Goal: Task Accomplishment & Management: Complete application form

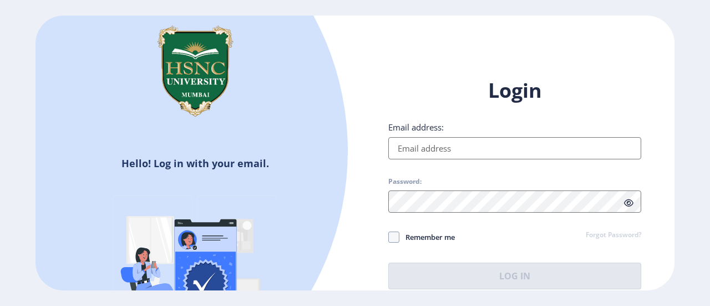
click at [532, 157] on input "Email address:" at bounding box center [514, 148] width 253 height 22
type input "[EMAIL_ADDRESS][DOMAIN_NAME]"
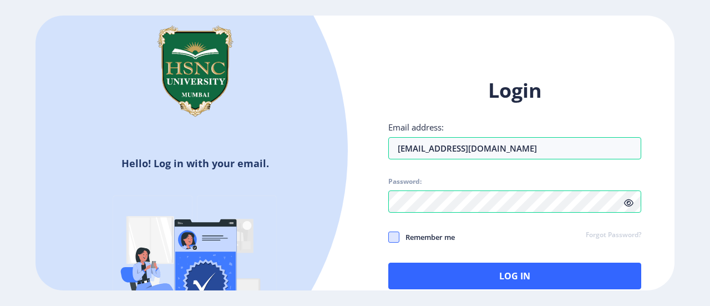
click at [391, 231] on span at bounding box center [393, 236] width 11 height 11
click at [389, 236] on input "Remember me" at bounding box center [388, 236] width 1 height 1
checkbox input "true"
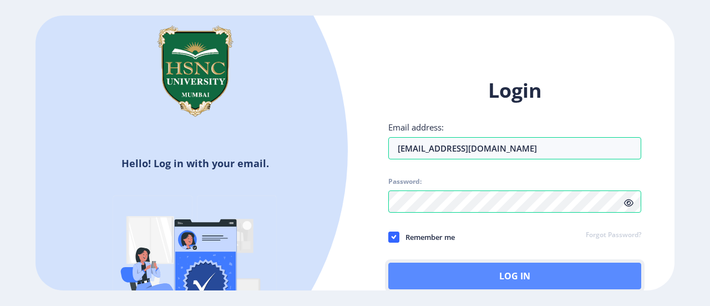
click at [420, 265] on button "Log In" at bounding box center [514, 275] width 253 height 27
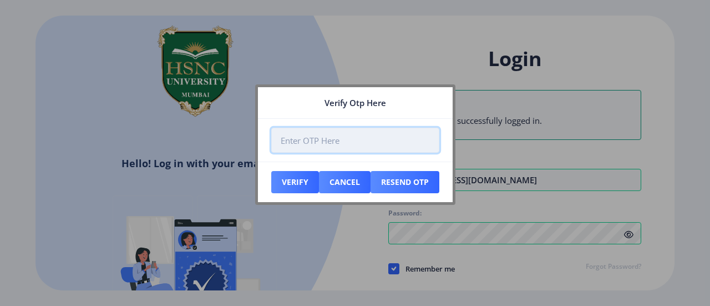
click at [352, 137] on input "number" at bounding box center [355, 140] width 168 height 25
paste input "339982"
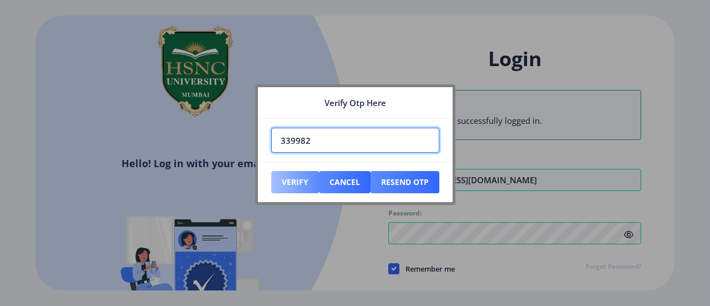
type input "339982"
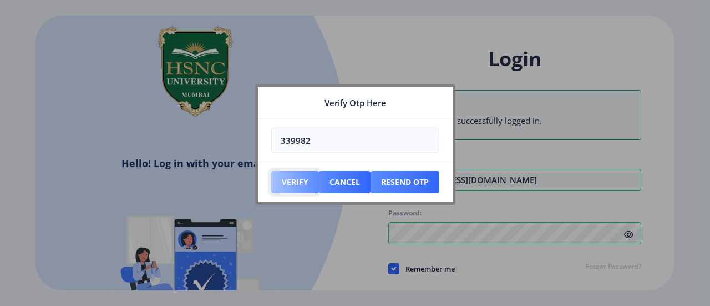
click at [308, 181] on button "Verify" at bounding box center [295, 182] width 48 height 22
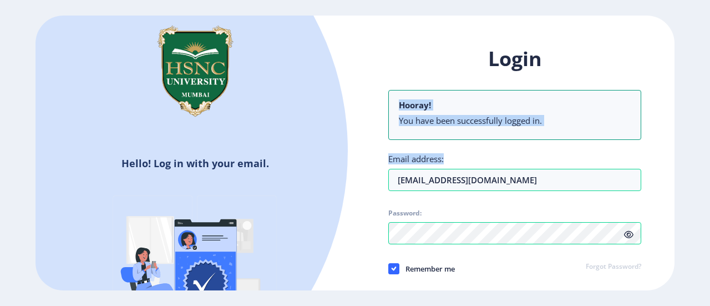
drag, startPoint x: 709, startPoint y: 60, endPoint x: 708, endPoint y: 157, distance: 96.5
click at [708, 157] on ngx-login "Hello! Log in with your email. Don't have an account? Register Login Hooray! Yo…" at bounding box center [355, 153] width 710 height 275
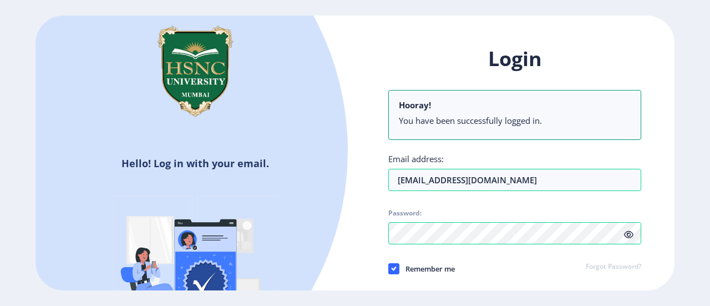
click at [708, 157] on ngx-login "Hello! Log in with your email. Don't have an account? Register Login Hooray! Yo…" at bounding box center [355, 153] width 710 height 275
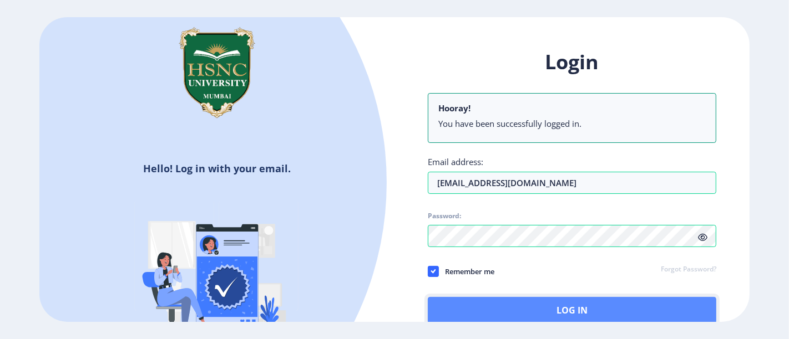
drag, startPoint x: 703, startPoint y: 1, endPoint x: 512, endPoint y: 309, distance: 363.0
click at [512, 305] on button "Log In" at bounding box center [572, 310] width 288 height 27
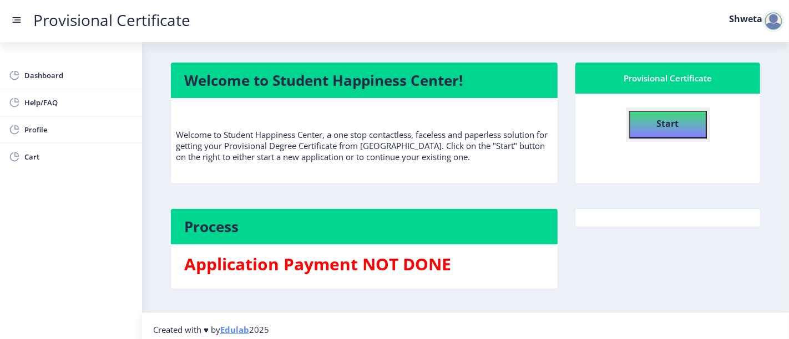
click at [657, 118] on b "Start" at bounding box center [668, 124] width 22 height 12
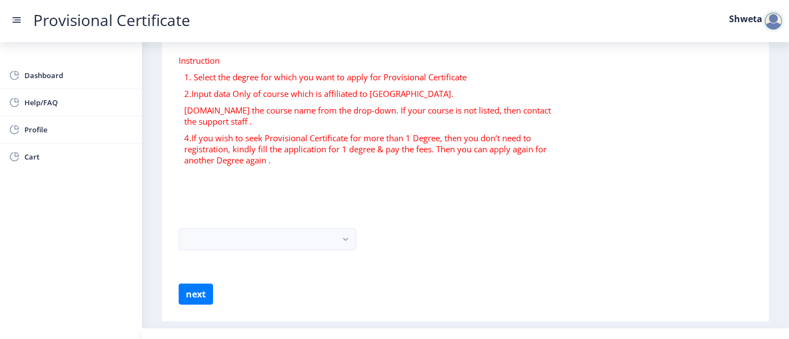
scroll to position [83, 0]
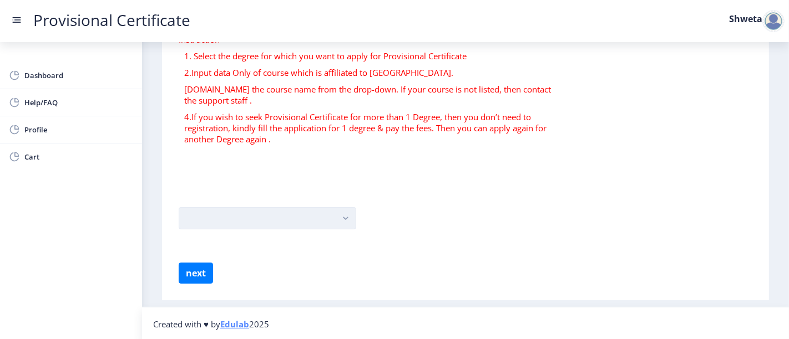
click at [277, 213] on button "button" at bounding box center [268, 218] width 178 height 22
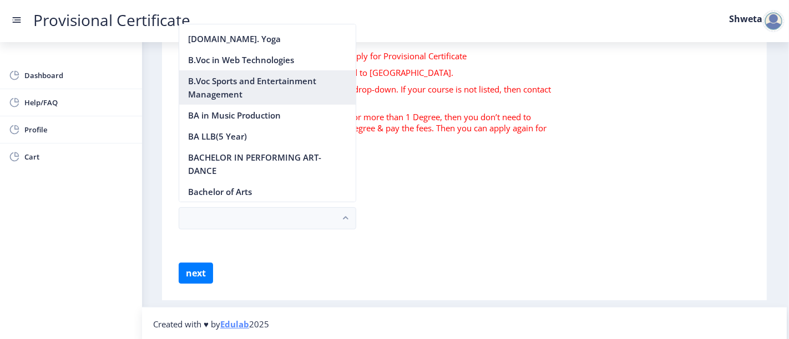
scroll to position [123, 0]
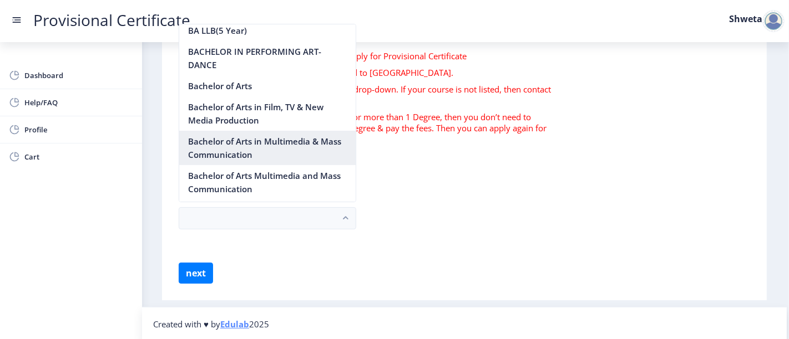
click at [259, 145] on nb-option "Bachelor of Arts in Multimedia & Mass Communication" at bounding box center [267, 148] width 176 height 34
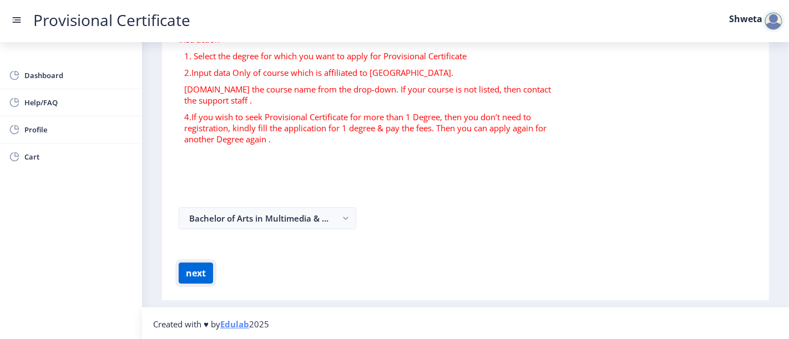
click at [191, 269] on button "next" at bounding box center [196, 273] width 34 height 21
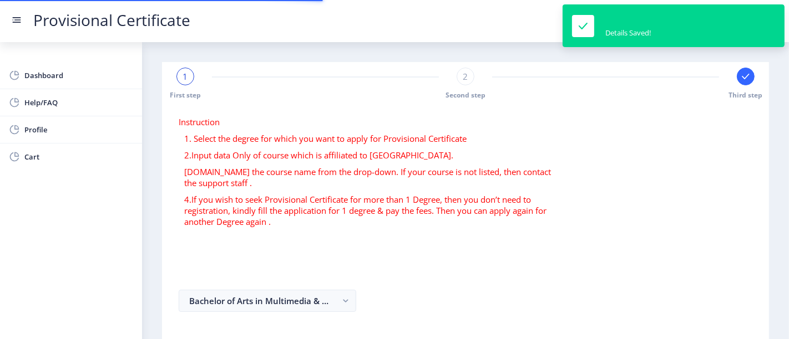
select select
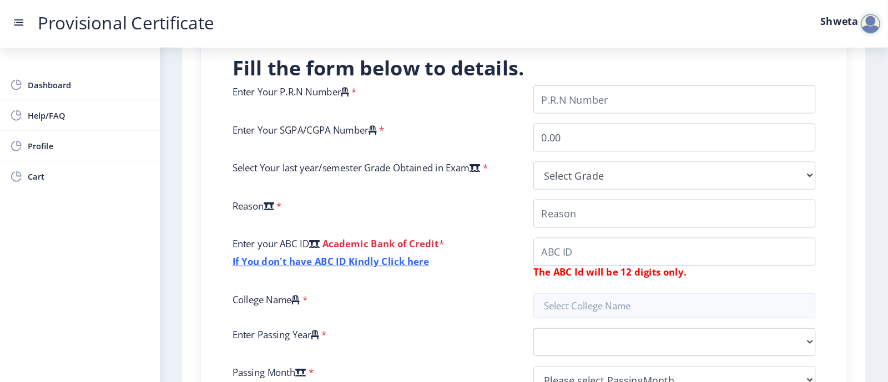
scroll to position [271, 0]
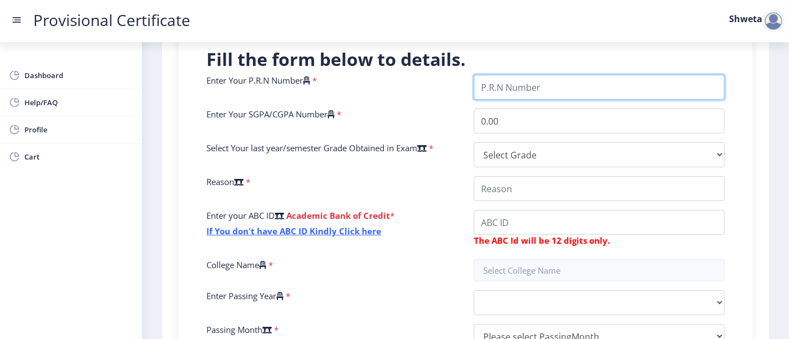
click at [505, 83] on input "Enter Your P.R.N Number" at bounding box center [599, 87] width 251 height 25
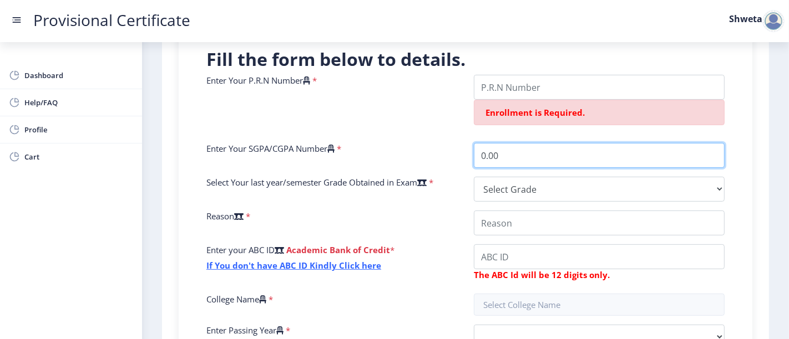
click at [504, 128] on div "Enter Your P.R.N Number * Enrollment is Required. Enter Your SGPA/CGPA Number *…" at bounding box center [465, 234] width 535 height 318
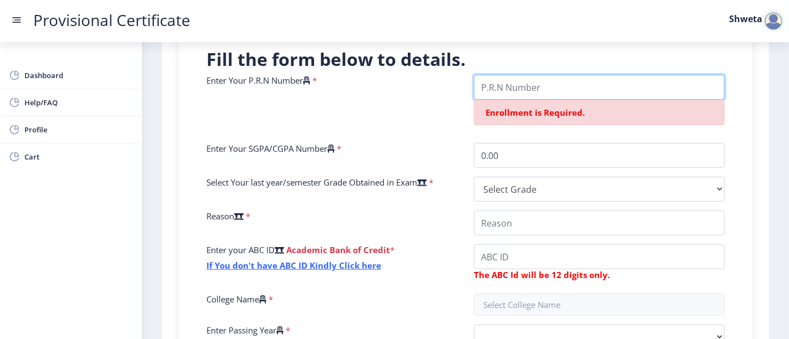
click at [513, 91] on input "Enter Your P.R.N Number" at bounding box center [599, 87] width 251 height 25
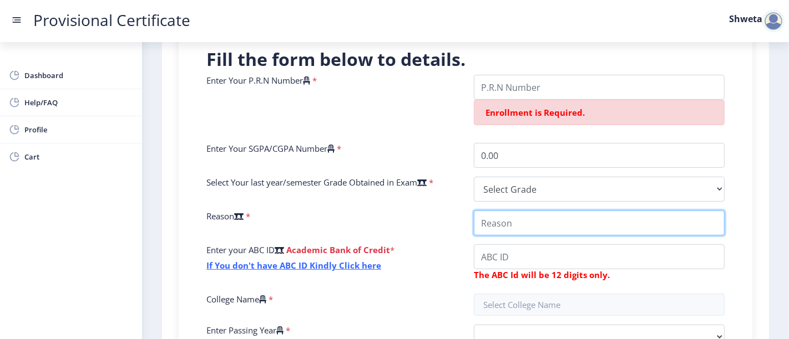
click at [495, 222] on input "College Name" at bounding box center [599, 223] width 251 height 25
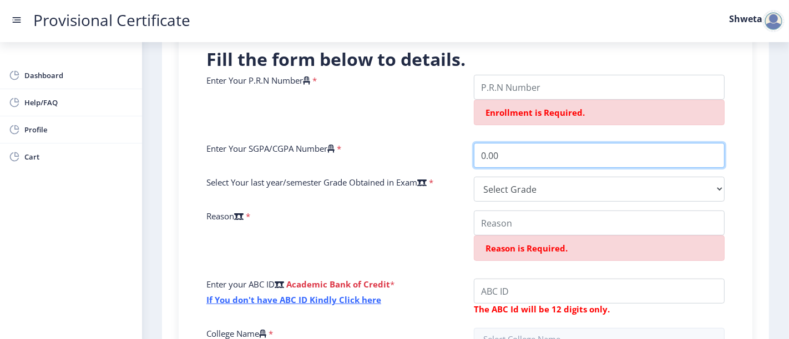
click at [496, 157] on input "0.00" at bounding box center [599, 155] width 251 height 25
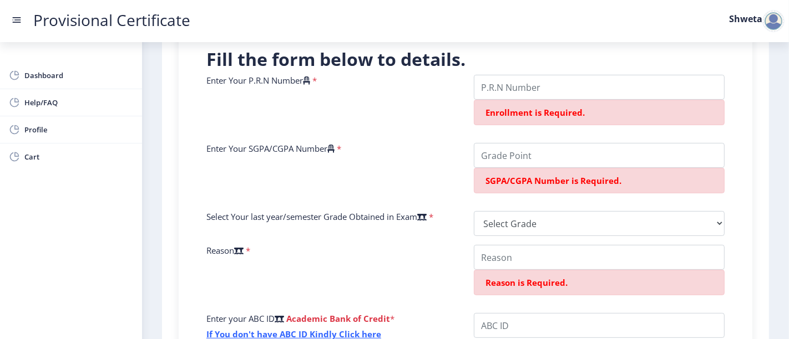
click at [428, 291] on div "Reason *" at bounding box center [331, 274] width 267 height 59
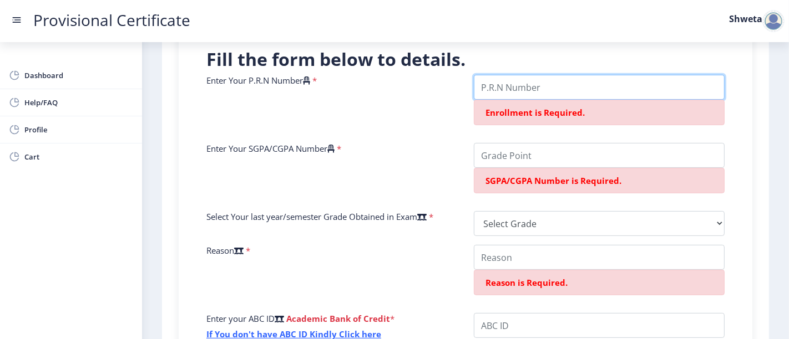
click at [550, 91] on input "Enter Your P.R.N Number" at bounding box center [599, 87] width 251 height 25
paste input "2021220110060103"
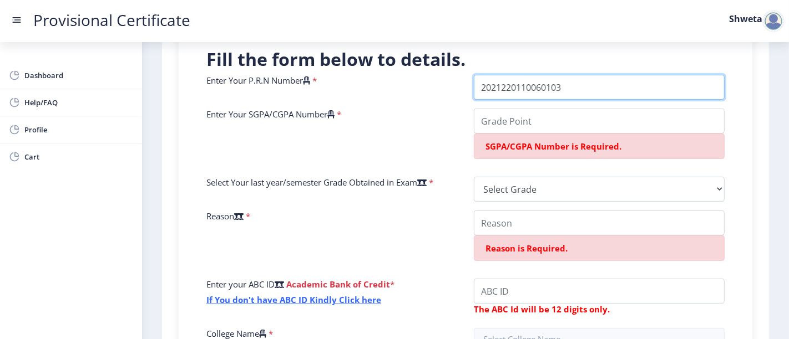
type input "2021220110060103"
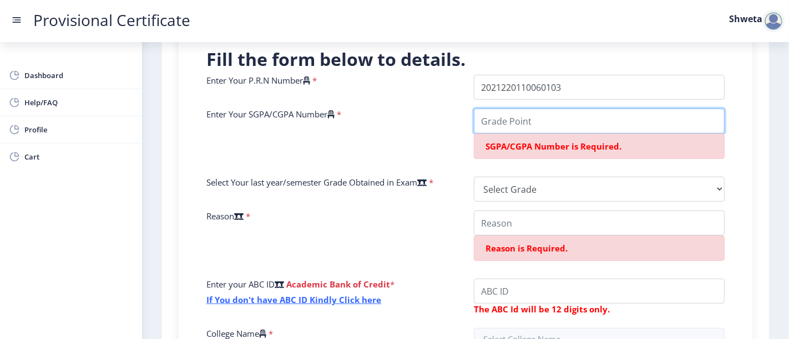
click at [523, 113] on input "Enter Your SGPA/CGPA Number" at bounding box center [599, 121] width 251 height 25
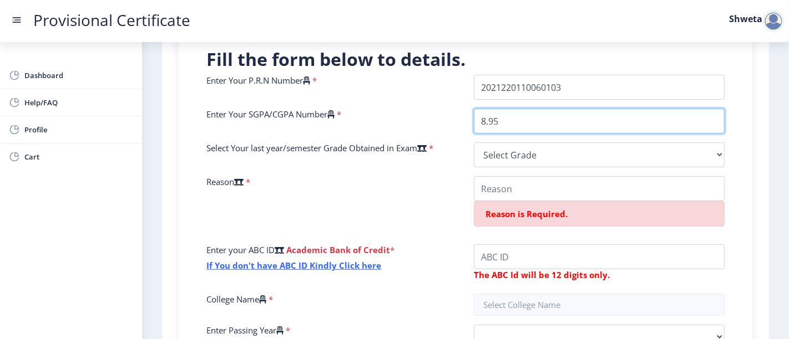
type input "8.95"
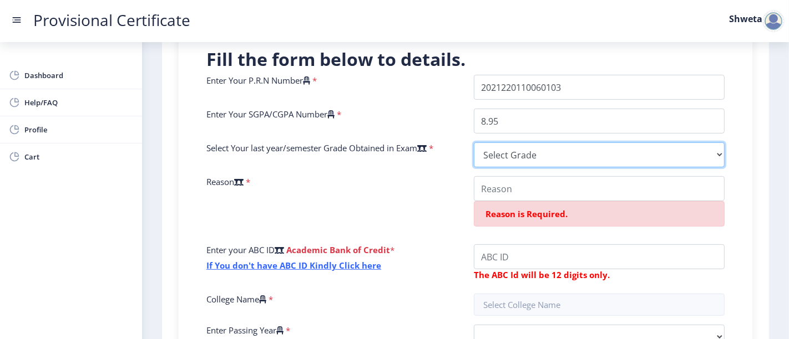
click at [536, 156] on select "Select Grade O A+ A B+ B C D F(Fail)" at bounding box center [599, 155] width 251 height 25
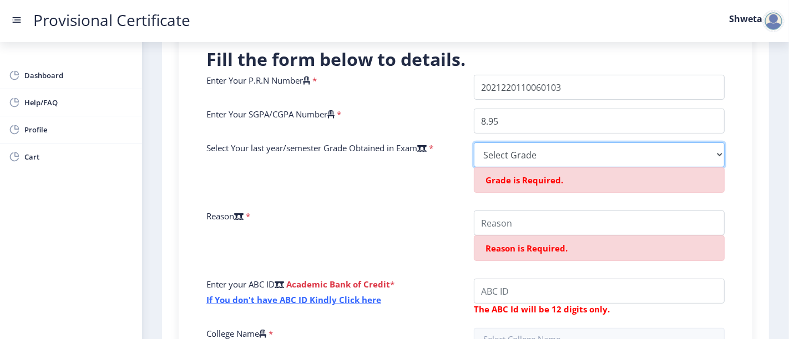
click at [542, 148] on select "Select Grade O A+ A B+ B C D F(Fail)" at bounding box center [599, 155] width 251 height 25
select select "A"
click at [474, 143] on select "Select Grade O A+ A B+ B C D F(Fail)" at bounding box center [599, 155] width 251 height 25
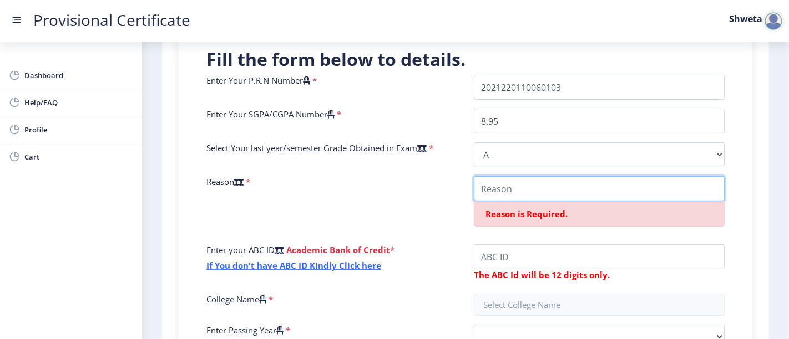
click at [538, 178] on input "College Name" at bounding box center [599, 188] width 251 height 25
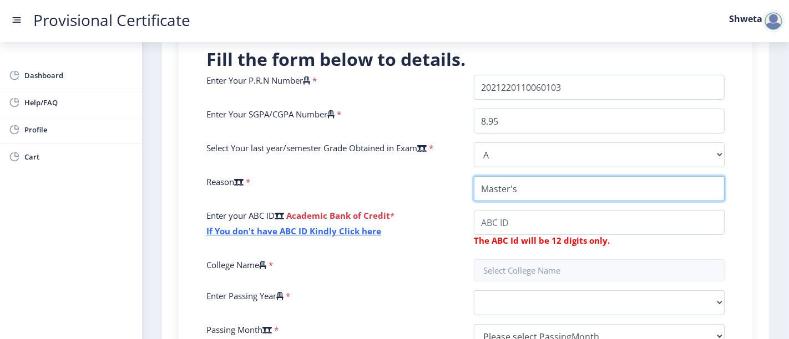
type input "Master's"
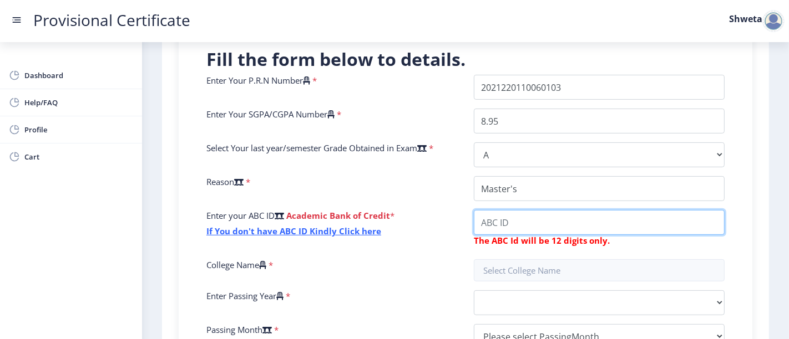
click at [519, 223] on input "College Name" at bounding box center [599, 222] width 251 height 25
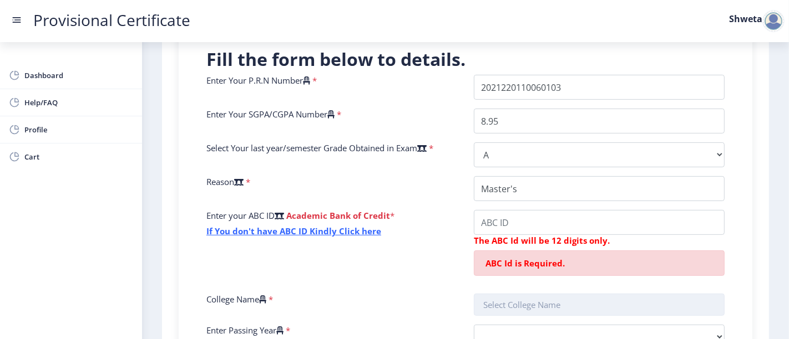
click at [524, 273] on nb-layout "Provisional Certificate Shweta Dashboard Help/FAQ Profile Cart First step 2 Sec…" at bounding box center [394, 169] width 789 height 339
click at [518, 305] on input "text" at bounding box center [599, 305] width 251 height 22
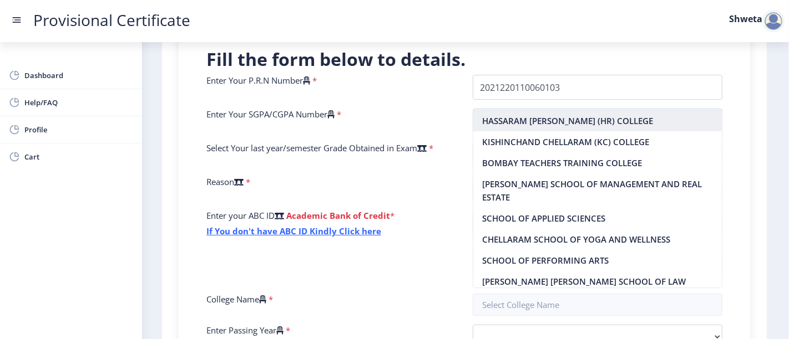
click at [559, 115] on nb-option "HASSARAM [PERSON_NAME] (HR) COLLEGE" at bounding box center [597, 120] width 249 height 21
type input "HASSARAM [PERSON_NAME] (HR) COLLEGE"
click at [496, 119] on nb-option "HASSARAM [PERSON_NAME] (HR) COLLEGE" at bounding box center [597, 120] width 249 height 21
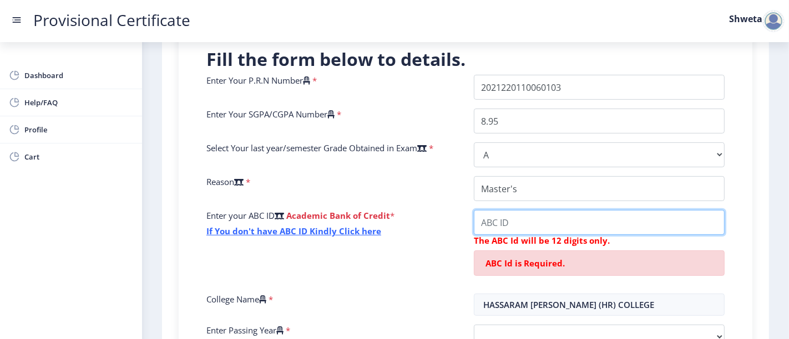
click at [505, 225] on input "College Name" at bounding box center [599, 222] width 251 height 25
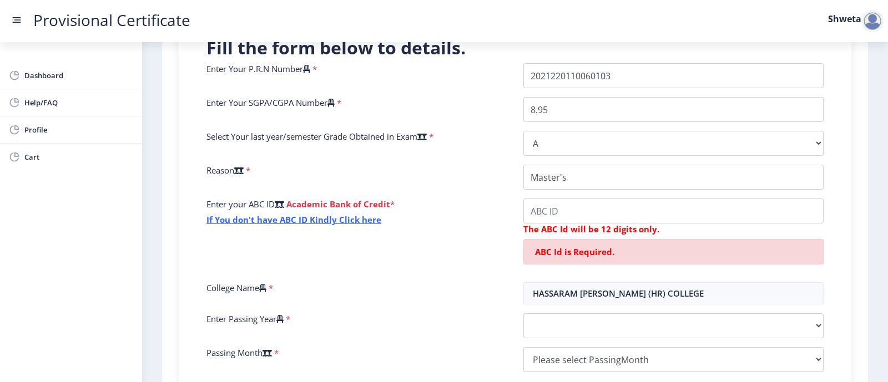
drag, startPoint x: 749, startPoint y: 1, endPoint x: 592, endPoint y: 329, distance: 364.0
click at [592, 305] on div "Enter Your P.R.N Number * Enter Your SGPA/CGPA Number * 8.95 Select Your last y…" at bounding box center [514, 222] width 633 height 318
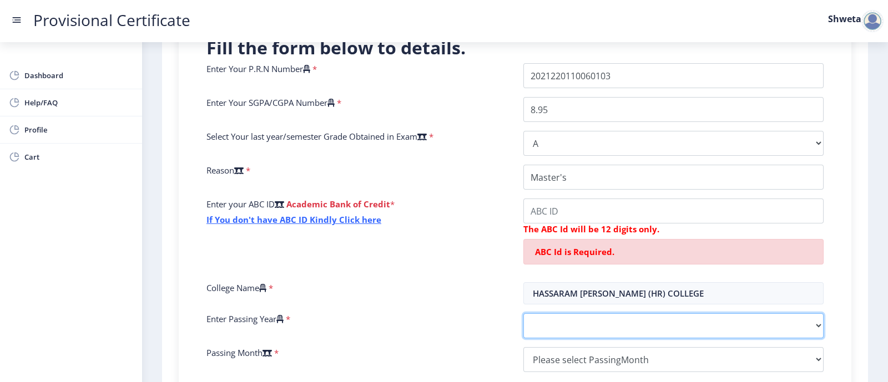
click at [592, 305] on select "2025 2024 2023 2022 2021 2020 2019 2018 2017 2016 2015 2014 2013 2012 2011 2010…" at bounding box center [673, 325] width 300 height 25
select select "2024"
click at [523, 305] on select "2025 2024 2023 2022 2021 2020 2019 2018 2017 2016 2015 2014 2013 2012 2011 2010…" at bounding box center [673, 325] width 300 height 25
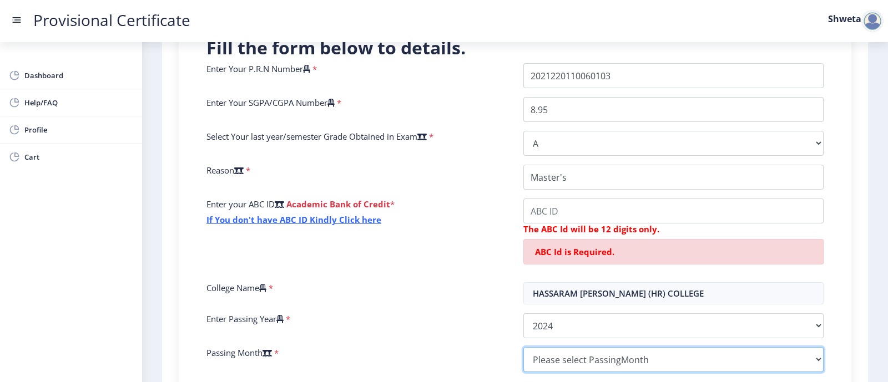
click at [622, 305] on select "Please select PassingMonth (01) January (02) February (03) March (04) April (05…" at bounding box center [673, 359] width 300 height 25
click at [579, 305] on select "Please select PassingMonth (01) January (02) February (03) March (04) April (05…" at bounding box center [673, 359] width 300 height 25
click at [523, 305] on select "Please select PassingMonth (01) January (02) February (03) March (04) April (05…" at bounding box center [673, 359] width 300 height 25
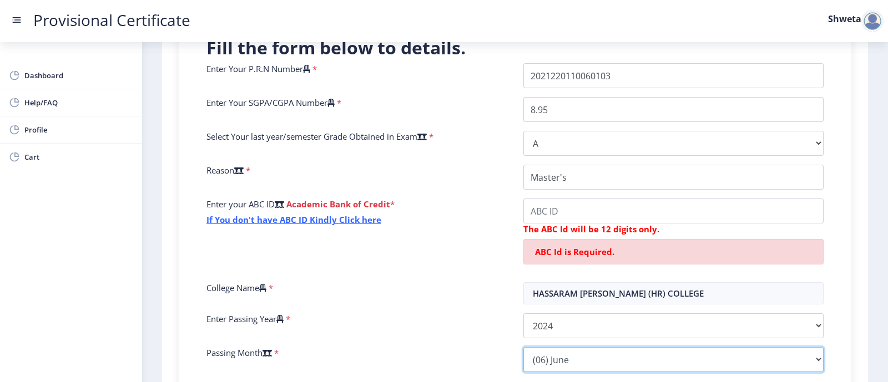
select select "July"
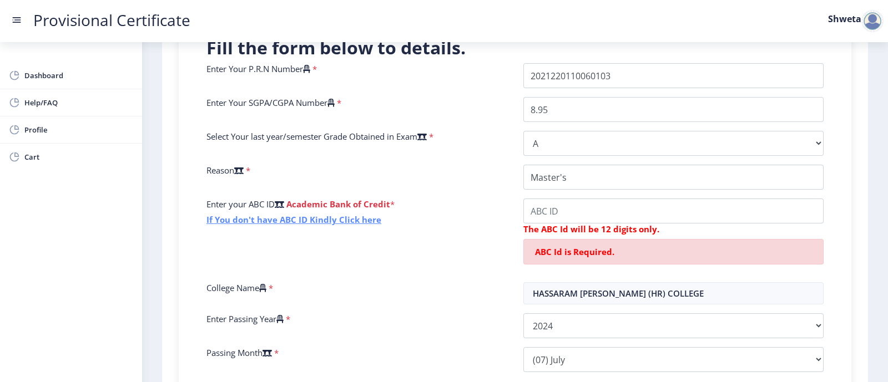
click at [343, 215] on link "If You don't have ABC ID Kindly Click here" at bounding box center [293, 219] width 175 height 11
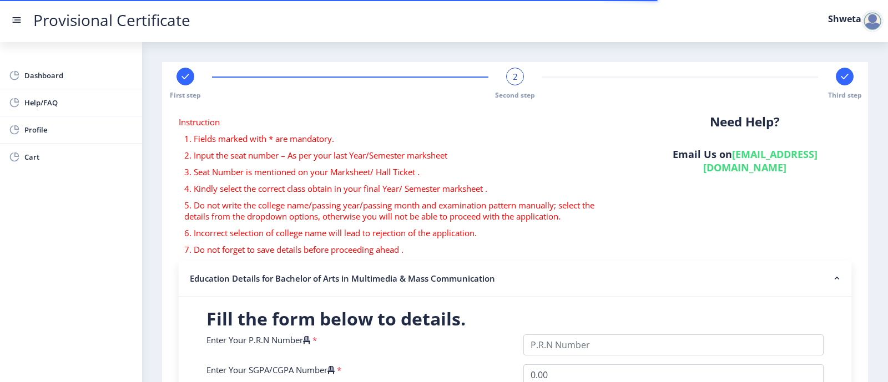
select select
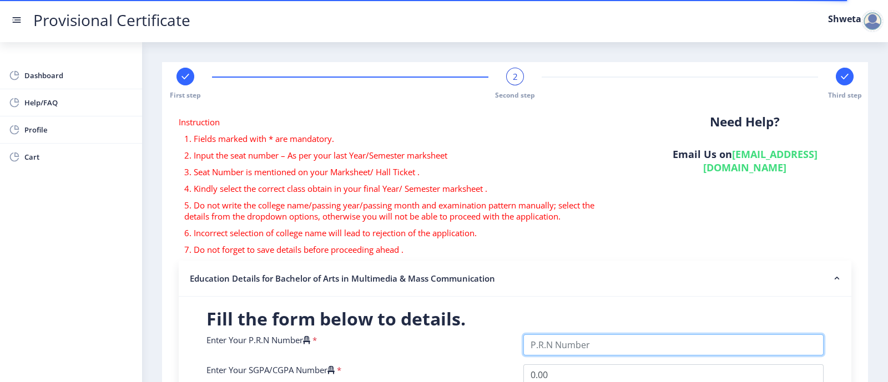
click at [565, 347] on input "Enter Your P.R.N Number" at bounding box center [673, 344] width 300 height 21
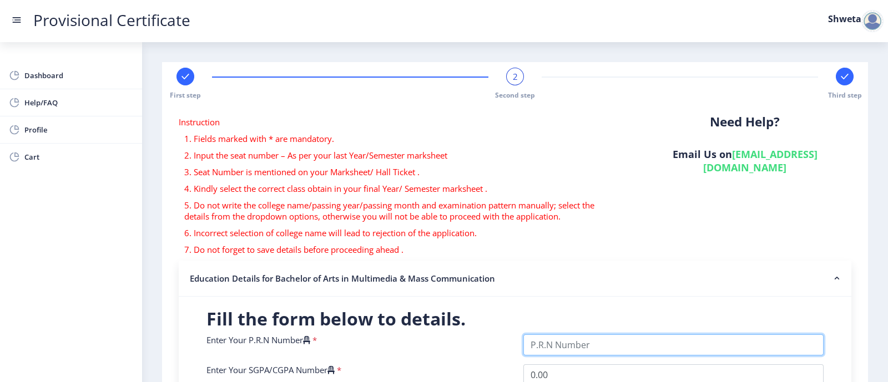
click at [565, 347] on input "Enter Your P.R.N Number" at bounding box center [673, 344] width 300 height 21
paste input "2021220110060103"
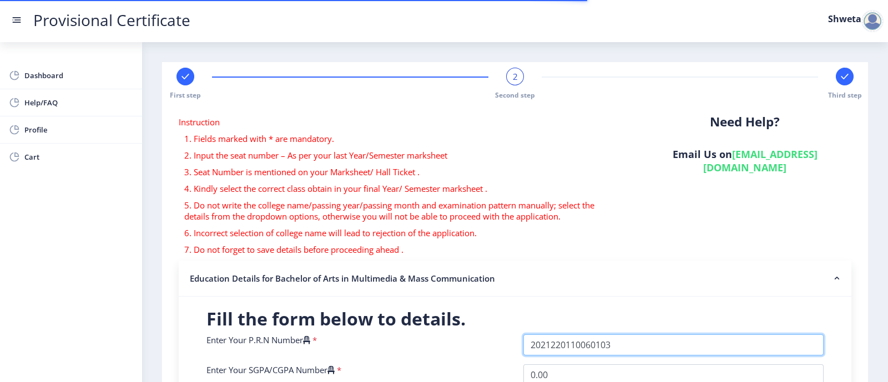
type input "2021220110060103"
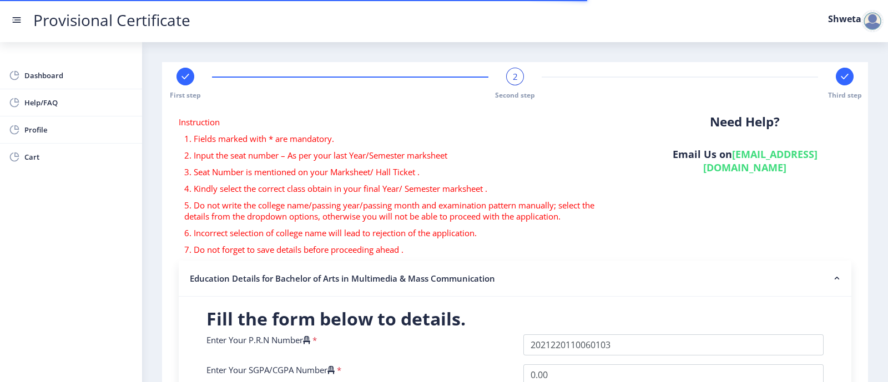
click at [796, 195] on div "Need Help? Email Us on [EMAIL_ADDRESS][DOMAIN_NAME]" at bounding box center [745, 188] width 230 height 144
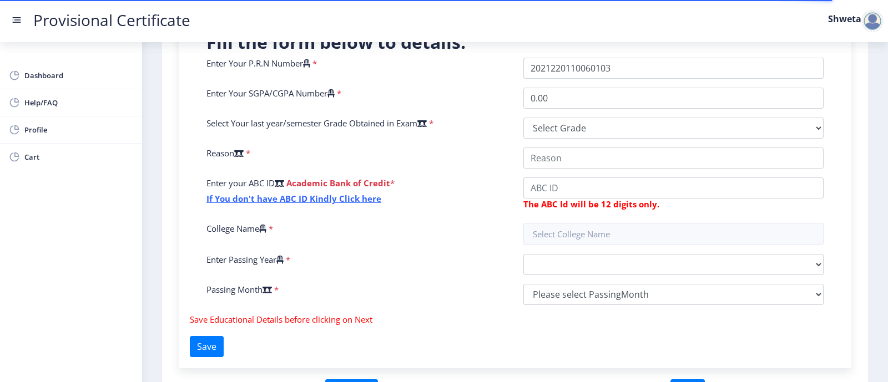
scroll to position [305, 0]
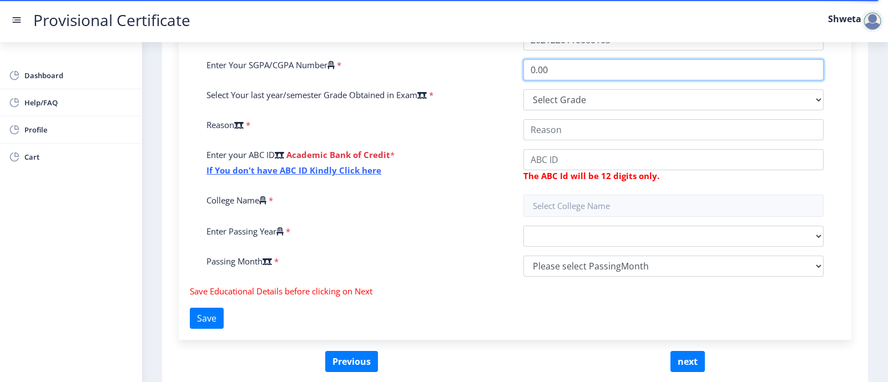
click at [570, 70] on input "0.00" at bounding box center [673, 69] width 300 height 21
type input "0"
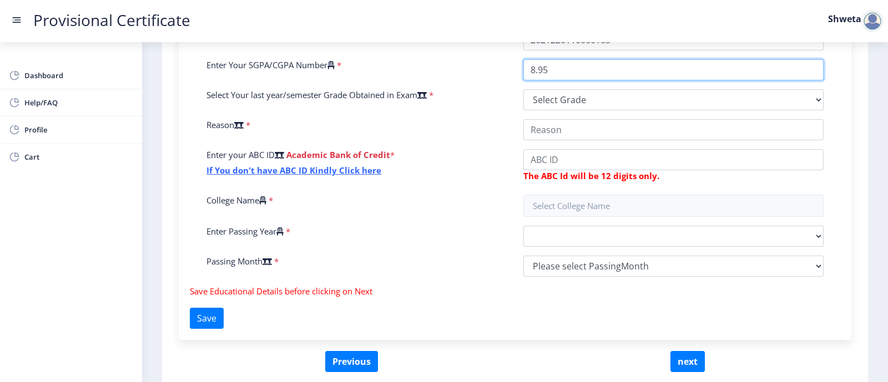
type input "8.95"
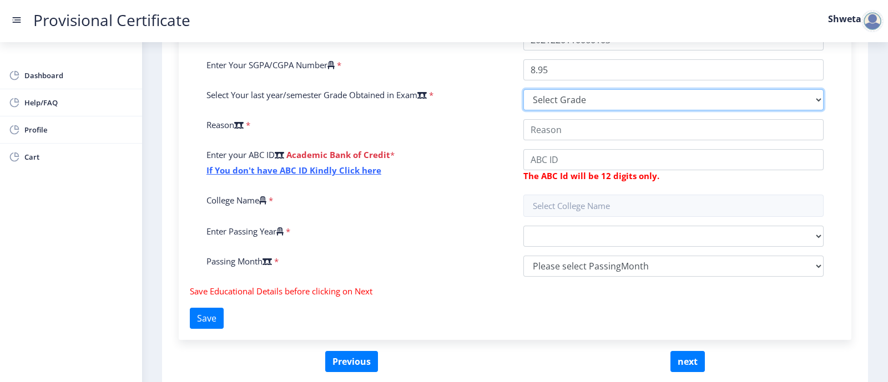
click at [533, 100] on select "Select Grade O A+ A B+ B C D F(Fail)" at bounding box center [673, 99] width 300 height 21
select select "A"
click at [523, 89] on select "Select Grade O A+ A B+ B C D F(Fail)" at bounding box center [673, 99] width 300 height 21
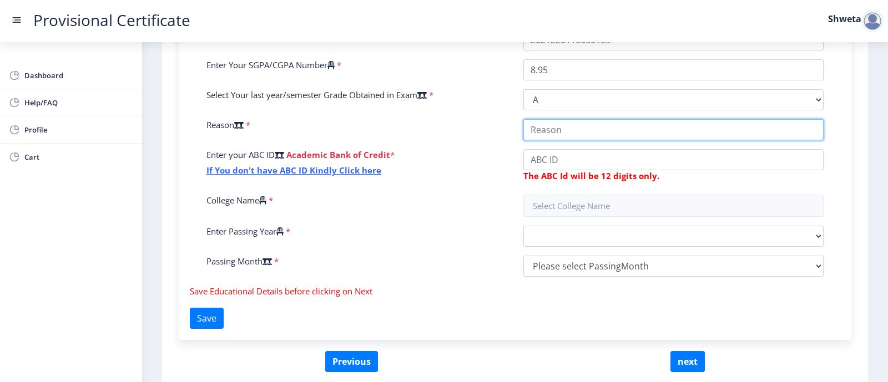
click at [559, 129] on input "College Name" at bounding box center [673, 129] width 300 height 21
type input "Masters"
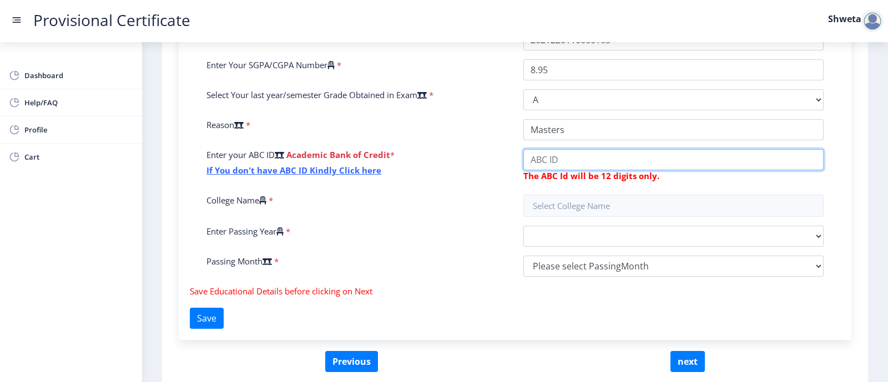
click at [542, 160] on input "College Name" at bounding box center [673, 159] width 300 height 21
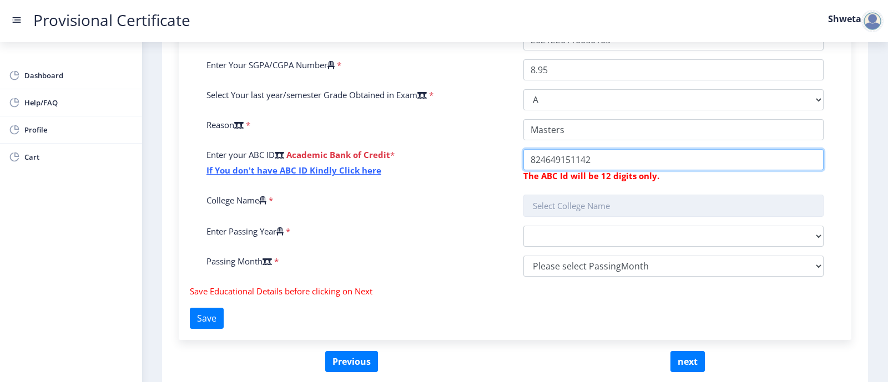
type input "824649151142"
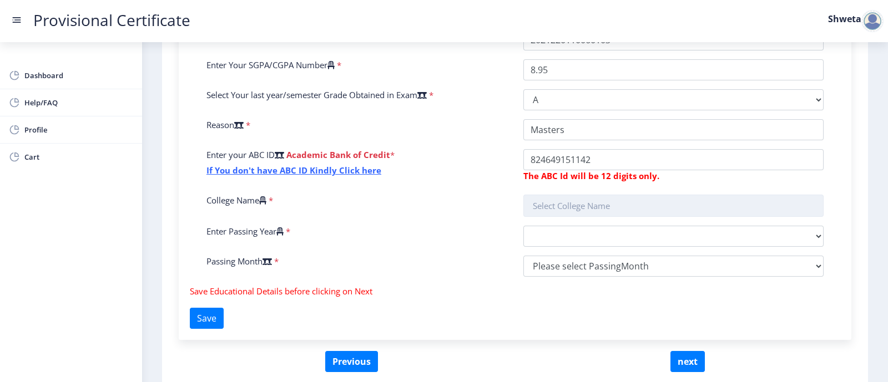
click at [567, 198] on input "text" at bounding box center [673, 206] width 300 height 22
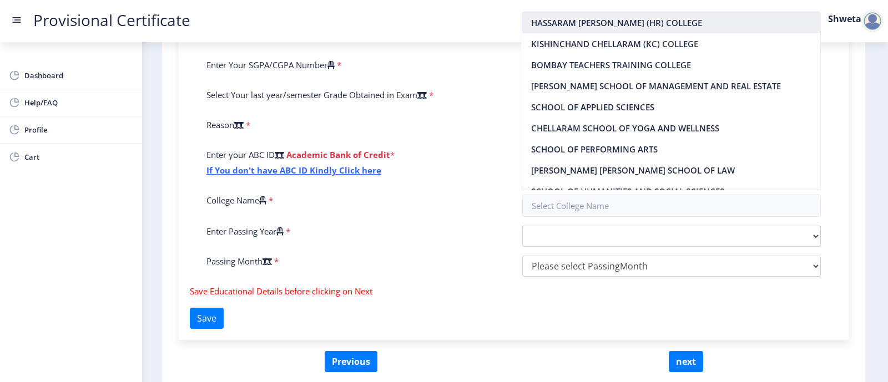
click at [590, 21] on nb-option "HASSARAM [PERSON_NAME] (HR) COLLEGE" at bounding box center [671, 22] width 298 height 21
type input "HASSARAM [PERSON_NAME] (HR) COLLEGE"
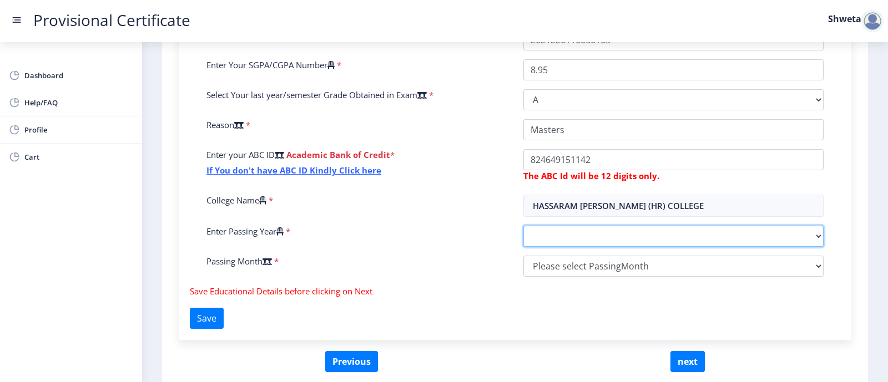
click at [594, 236] on select "2025 2024 2023 2022 2021 2020 2019 2018 2017 2016 2015 2014 2013 2012 2011 2010…" at bounding box center [673, 236] width 300 height 21
select select "2024"
click at [523, 226] on select "2025 2024 2023 2022 2021 2020 2019 2018 2017 2016 2015 2014 2013 2012 2011 2010…" at bounding box center [673, 236] width 300 height 21
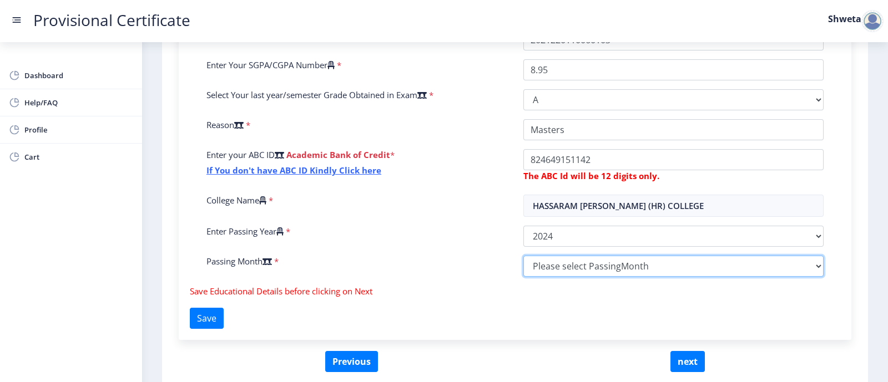
click at [606, 267] on select "Please select PassingMonth (01) January (02) February (03) March (04) April (05…" at bounding box center [673, 266] width 300 height 21
select select "May"
click at [523, 256] on select "Please select PassingMonth (01) January (02) February (03) March (04) April (05…" at bounding box center [673, 266] width 300 height 21
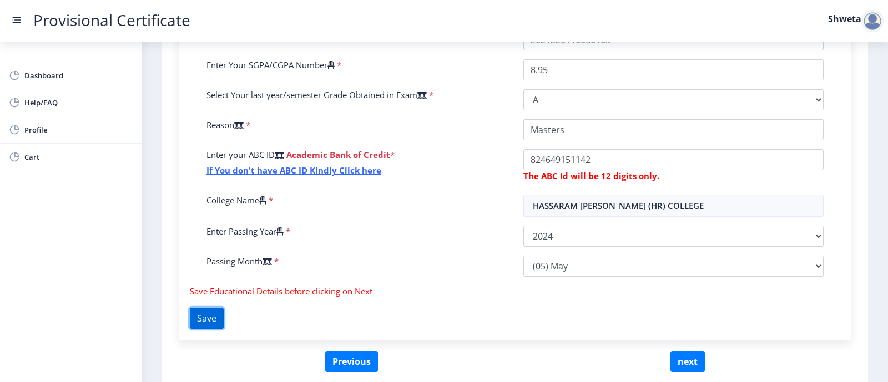
click at [222, 310] on button "Save" at bounding box center [207, 318] width 34 height 21
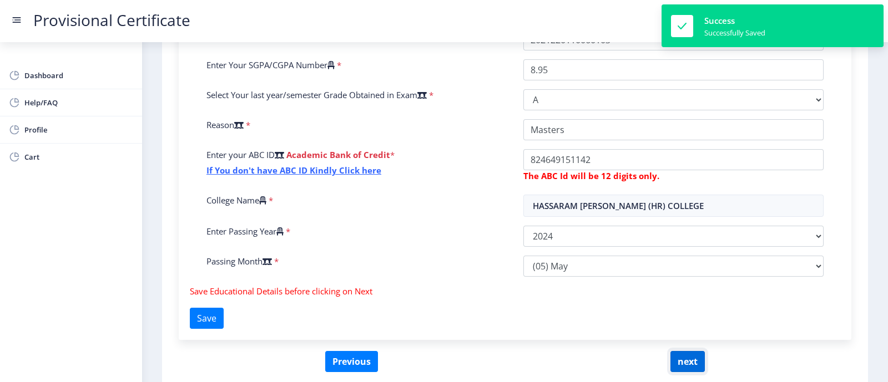
click at [688, 354] on button "next" at bounding box center [687, 361] width 34 height 21
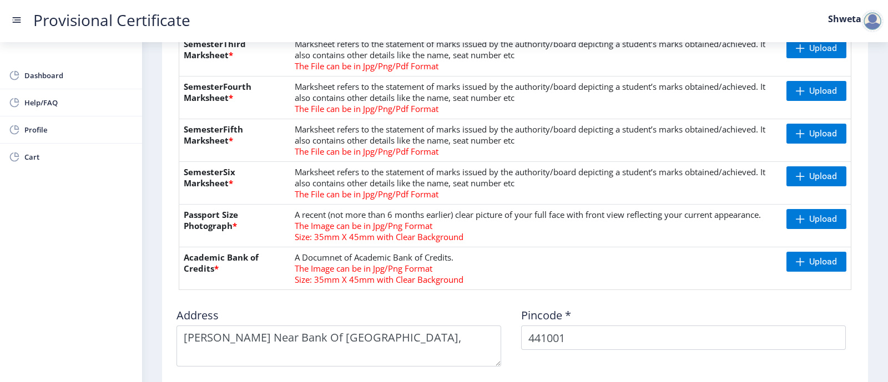
scroll to position [388, 0]
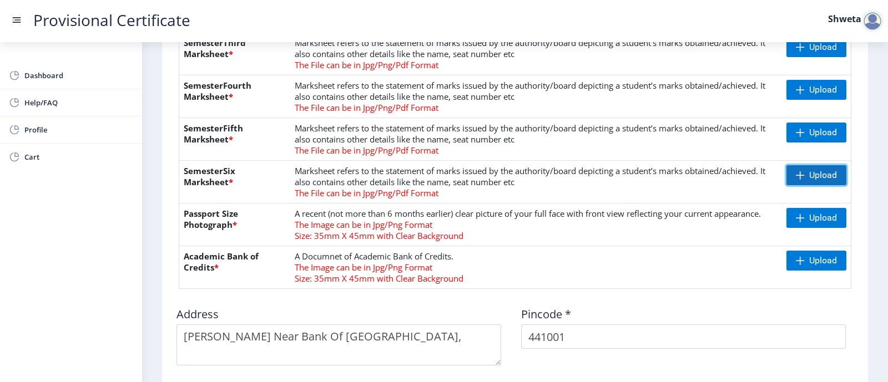
click at [810, 170] on span "Upload" at bounding box center [823, 175] width 28 height 11
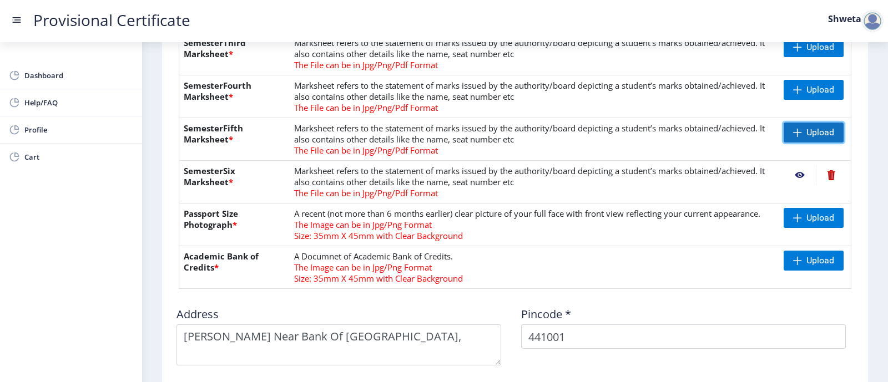
click at [794, 123] on span "Upload" at bounding box center [813, 133] width 60 height 20
click at [802, 126] on span "Upload" at bounding box center [813, 133] width 60 height 20
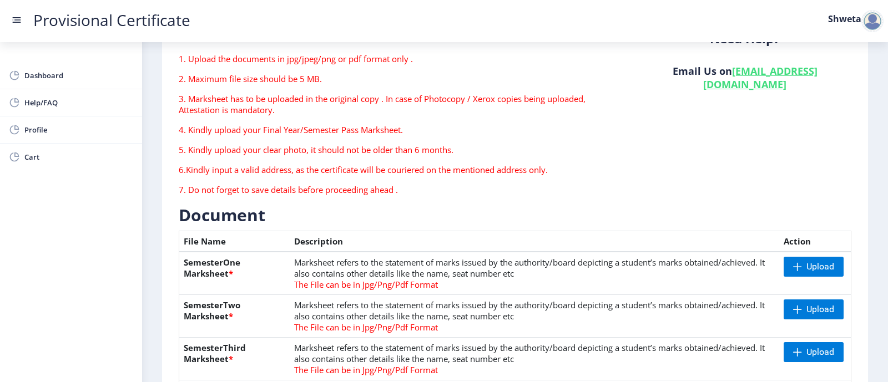
scroll to position [110, 0]
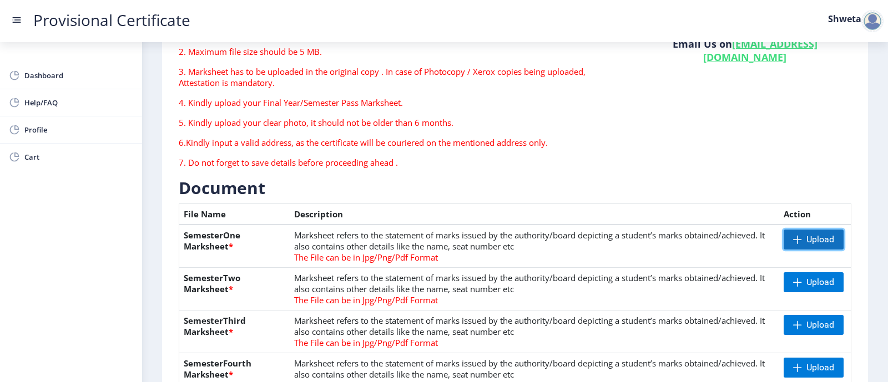
click at [803, 234] on span "Upload" at bounding box center [813, 240] width 60 height 20
click at [799, 230] on span "Upload" at bounding box center [813, 240] width 60 height 20
click at [809, 278] on span "Upload" at bounding box center [820, 282] width 28 height 11
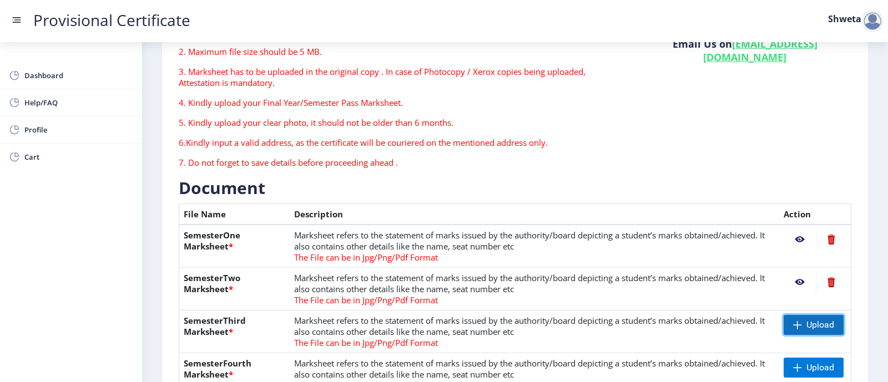
click at [790, 317] on span "Upload" at bounding box center [813, 325] width 60 height 20
click at [809, 362] on span "Upload" at bounding box center [820, 367] width 28 height 11
click at [787, 131] on div "Need Help? Email Us on [EMAIL_ADDRESS][DOMAIN_NAME]" at bounding box center [745, 91] width 230 height 171
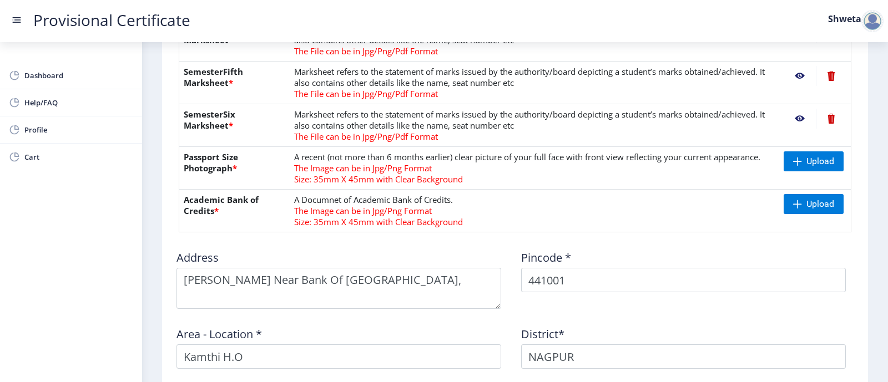
scroll to position [471, 0]
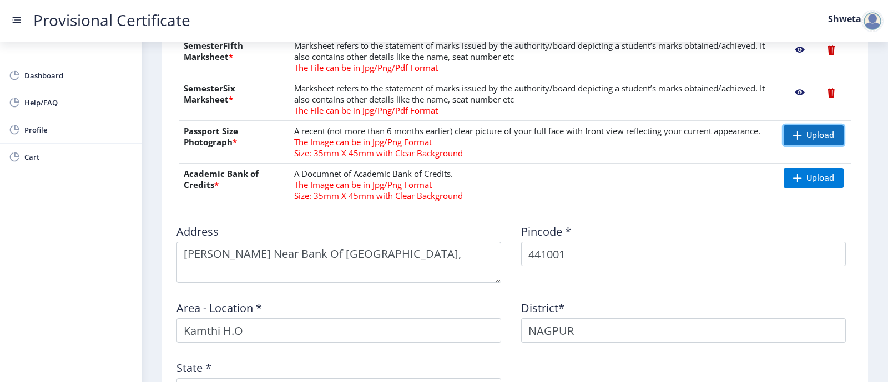
click at [801, 126] on span "Upload" at bounding box center [813, 135] width 60 height 20
click at [807, 173] on span "Upload" at bounding box center [820, 178] width 28 height 11
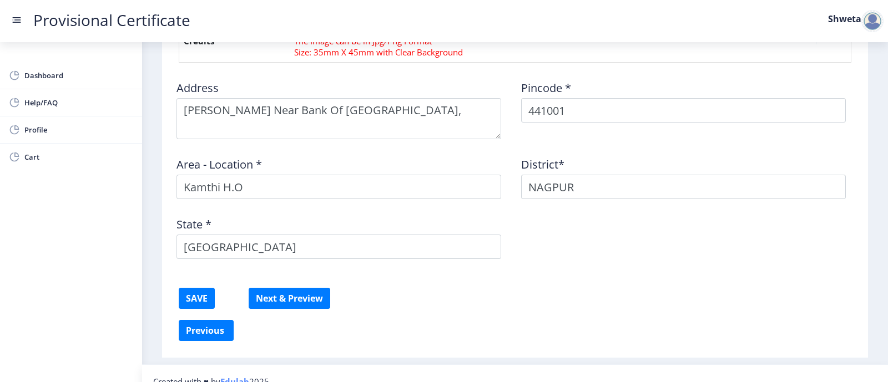
scroll to position [616, 0]
click at [202, 287] on button "SAVE" at bounding box center [197, 297] width 36 height 21
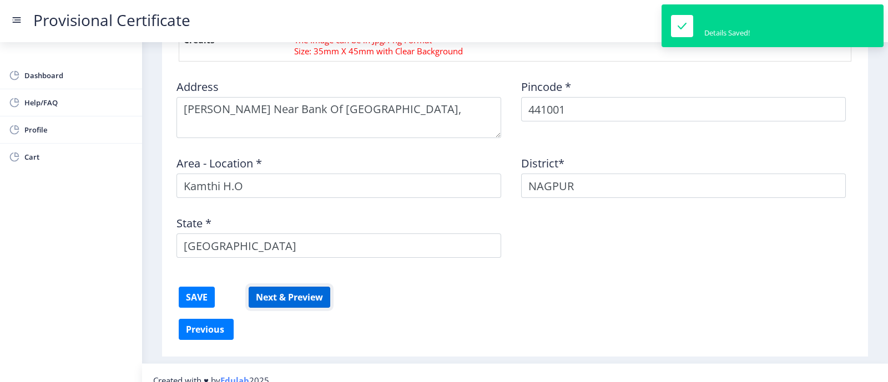
click at [286, 287] on button "Next & Preview" at bounding box center [290, 297] width 82 height 21
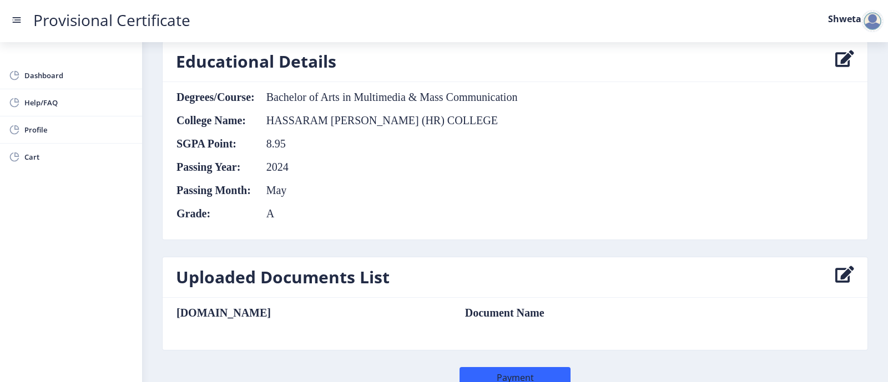
scroll to position [666, 0]
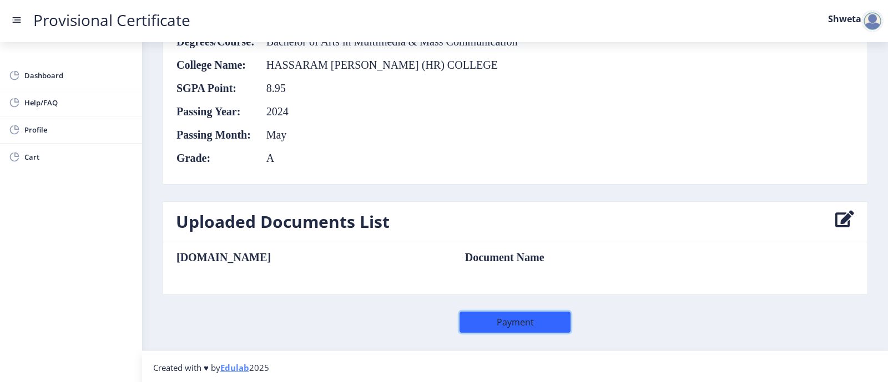
click at [496, 320] on button "Payment" at bounding box center [514, 322] width 111 height 21
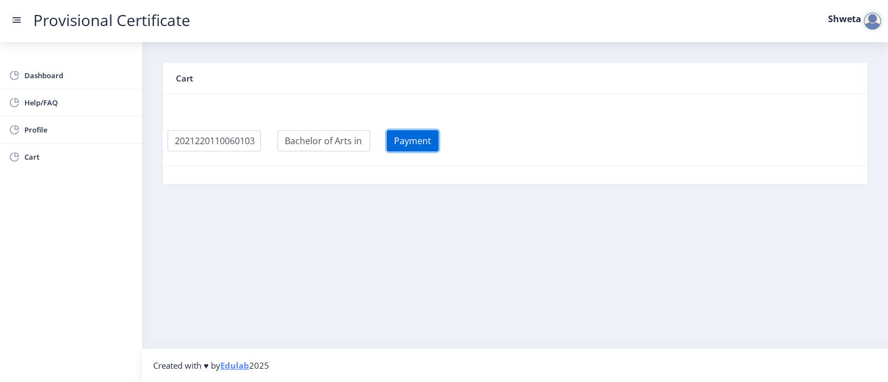
click at [428, 140] on button "Payment" at bounding box center [413, 140] width 52 height 21
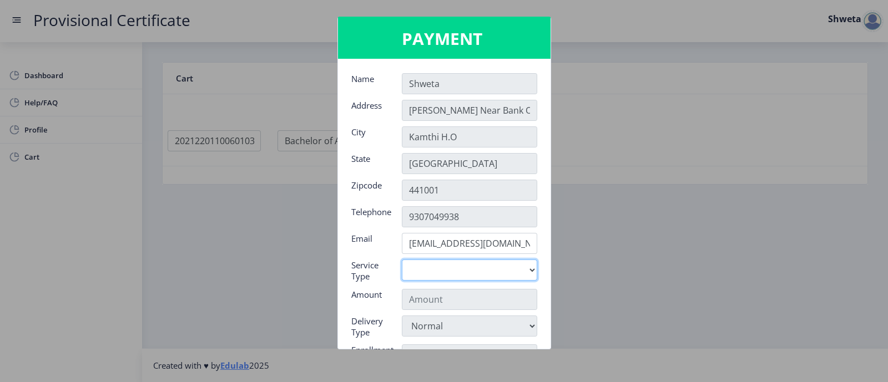
click at [424, 273] on select "Digital" at bounding box center [469, 270] width 135 height 21
select select "old"
click at [402, 260] on select "Digital" at bounding box center [469, 270] width 135 height 21
type input "795"
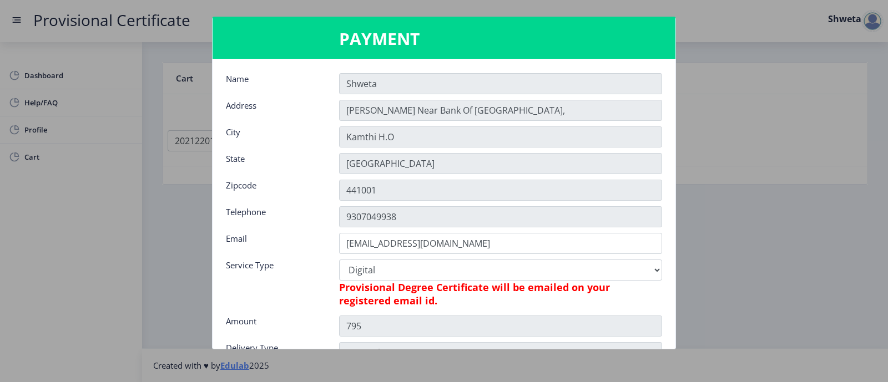
click at [423, 301] on h6 "Provisional Degree Certificate will be emailed on your registered email id." at bounding box center [500, 294] width 323 height 27
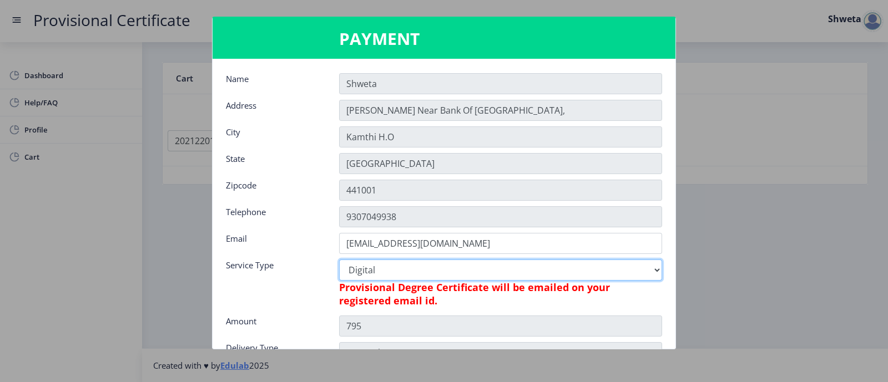
click at [593, 274] on select "Digital" at bounding box center [500, 270] width 323 height 21
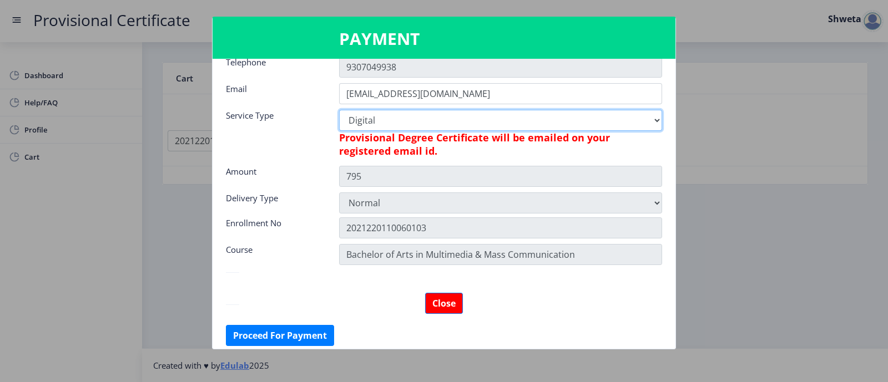
scroll to position [155, 0]
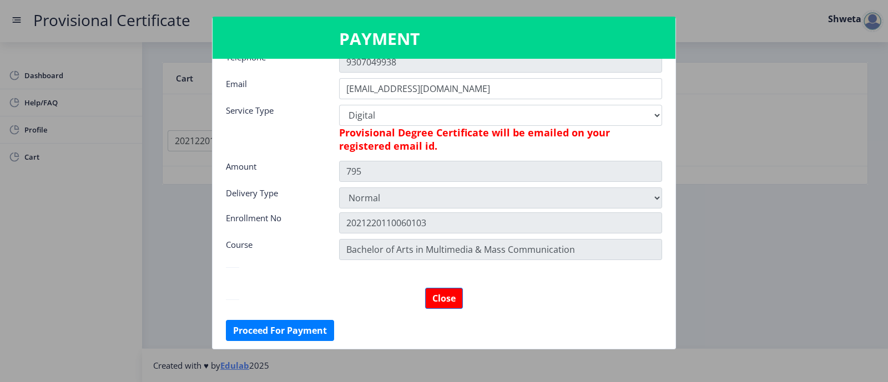
click at [665, 195] on div "Normal" at bounding box center [500, 197] width 339 height 21
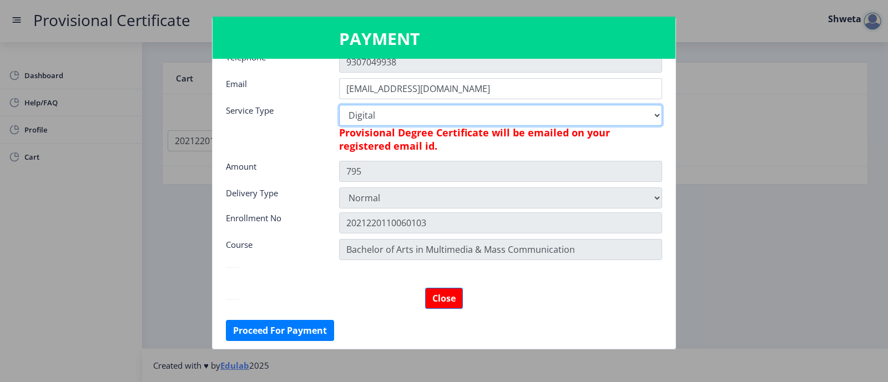
click at [581, 111] on select "Digital" at bounding box center [500, 115] width 323 height 21
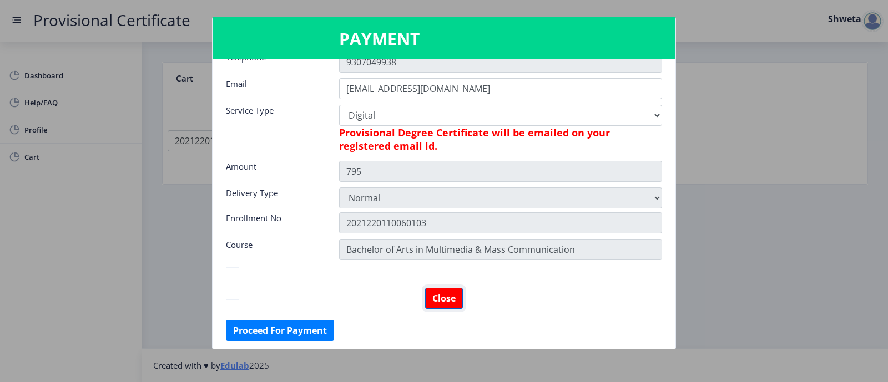
click at [448, 294] on button "Close" at bounding box center [444, 298] width 38 height 21
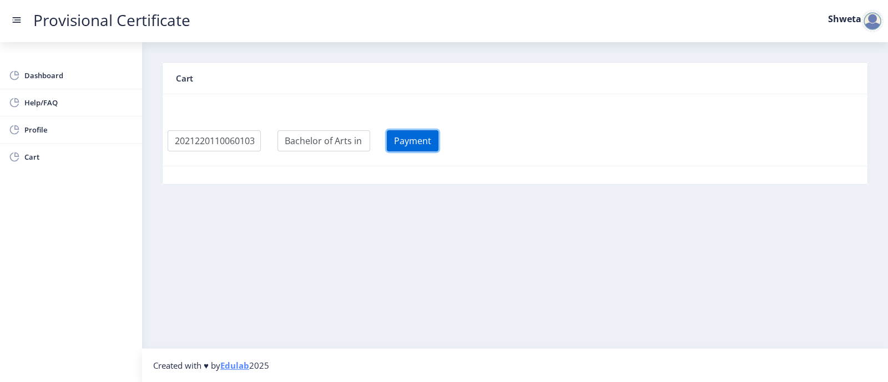
click at [433, 140] on button "Payment" at bounding box center [413, 140] width 52 height 21
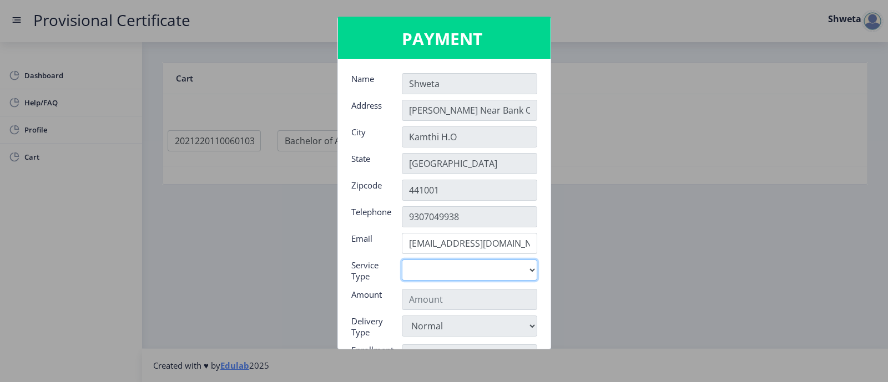
click at [441, 273] on select "Digital" at bounding box center [469, 270] width 135 height 21
select select "old"
click at [402, 260] on select "Digital" at bounding box center [469, 270] width 135 height 21
type input "795"
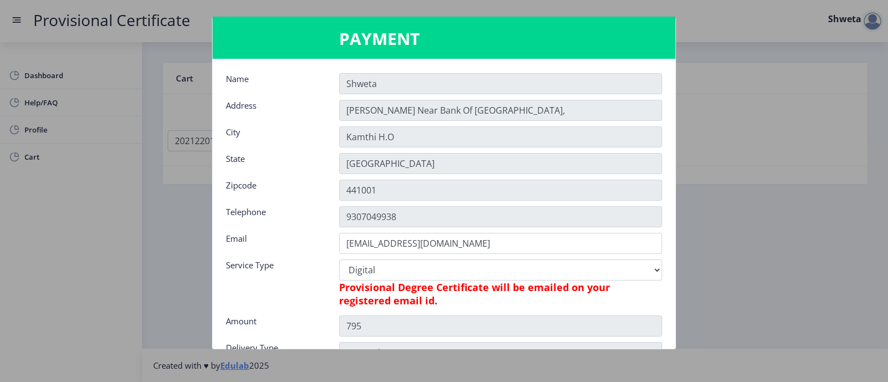
drag, startPoint x: 670, startPoint y: 198, endPoint x: 672, endPoint y: 226, distance: 27.8
click at [672, 226] on nb-card-body "Name [PERSON_NAME] Address [PERSON_NAME] Near [GEOGRAPHIC_DATA] Zipcode 441001 …" at bounding box center [443, 204] width 463 height 290
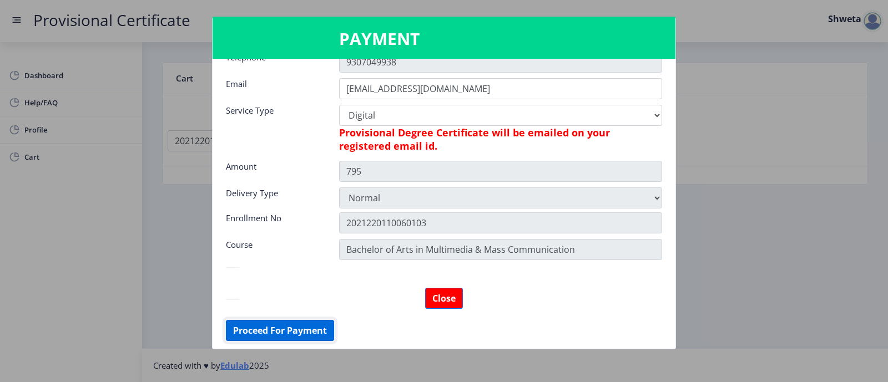
click at [284, 326] on button "Proceed For Payment" at bounding box center [280, 330] width 108 height 21
